Goal: Task Accomplishment & Management: Manage account settings

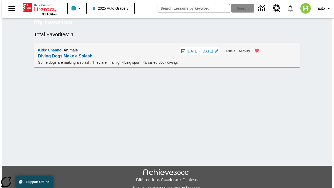
click at [202, 54] on span "[DATE] - [DATE]" at bounding box center [200, 51] width 26 height 5
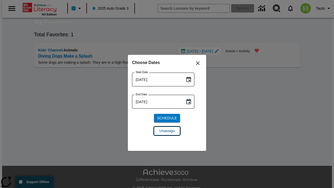
click at [167, 131] on span "Unassign" at bounding box center [167, 130] width 15 height 5
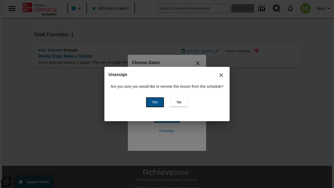
click at [154, 102] on span "Yes" at bounding box center [155, 102] width 6 height 5
